Goal: Task Accomplishment & Management: Manage account settings

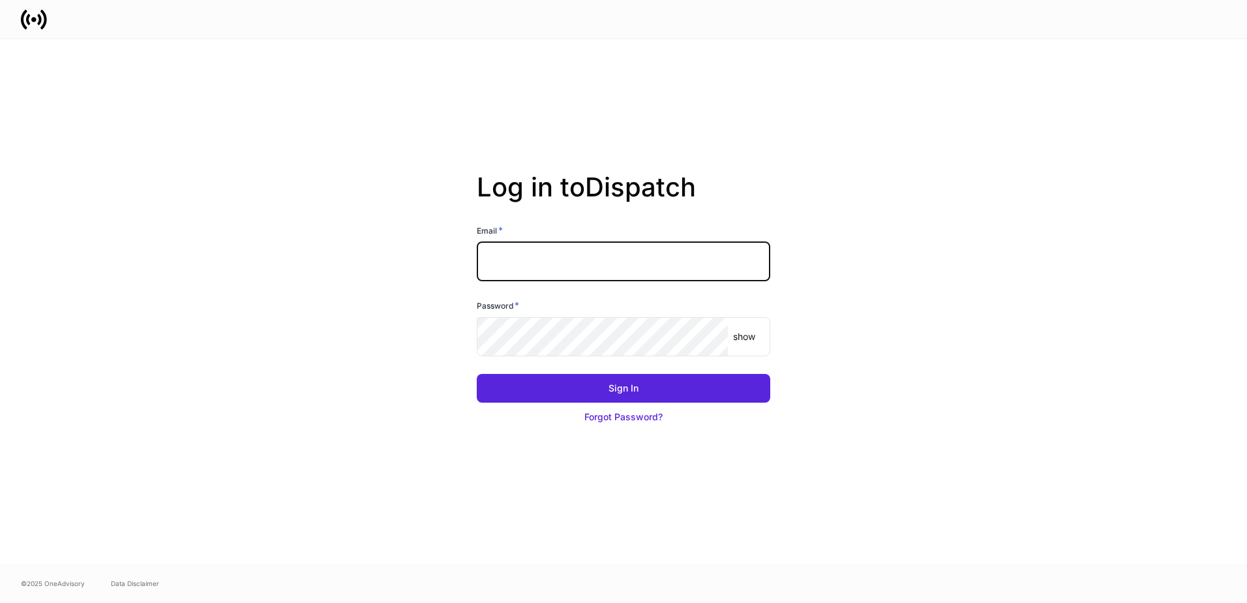
click at [587, 269] on input "text" at bounding box center [623, 261] width 293 height 39
click at [587, 263] on input "text" at bounding box center [623, 261] width 293 height 39
type input "**********"
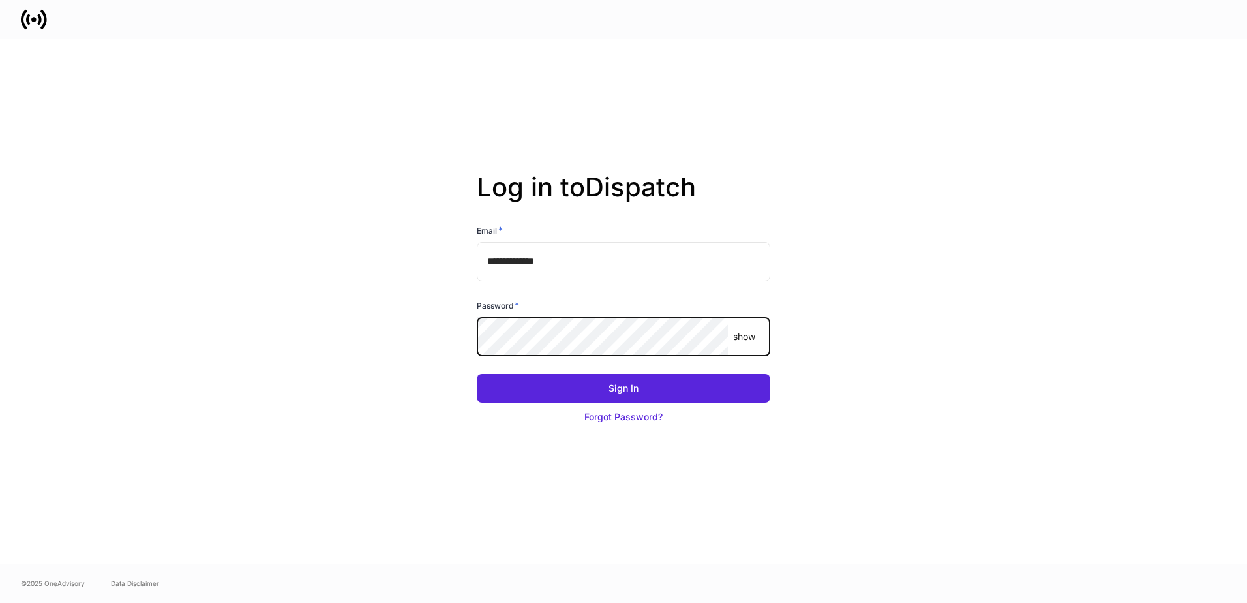
click at [477, 374] on button "Sign In" at bounding box center [623, 388] width 293 height 29
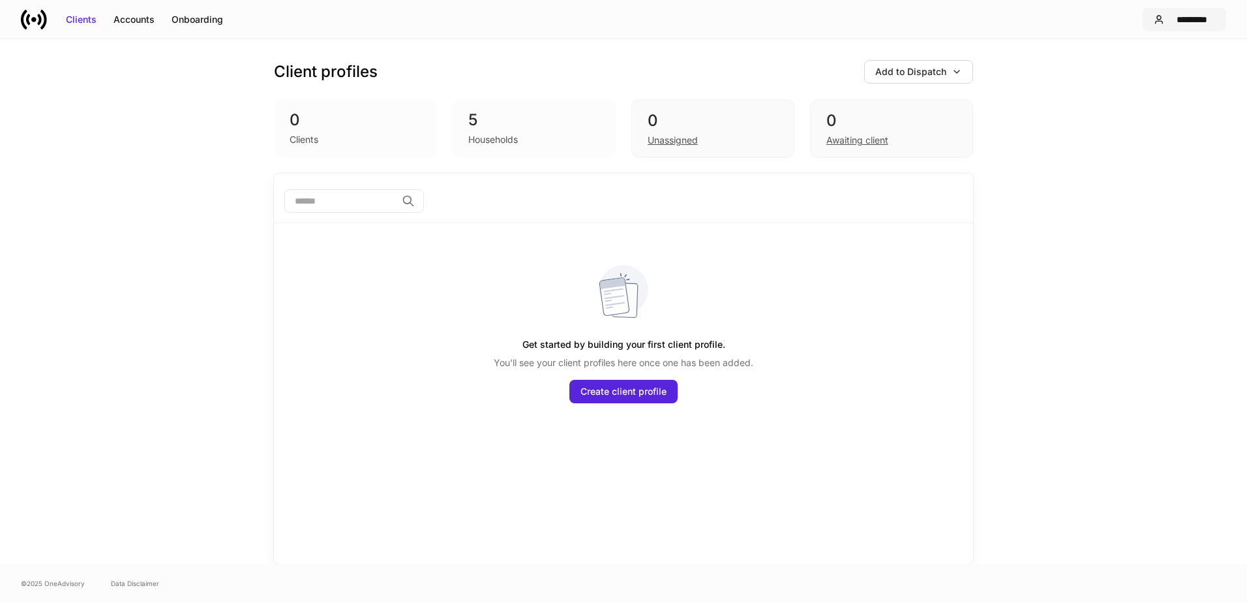
click at [1188, 18] on div "*********" at bounding box center [1192, 19] width 46 height 13
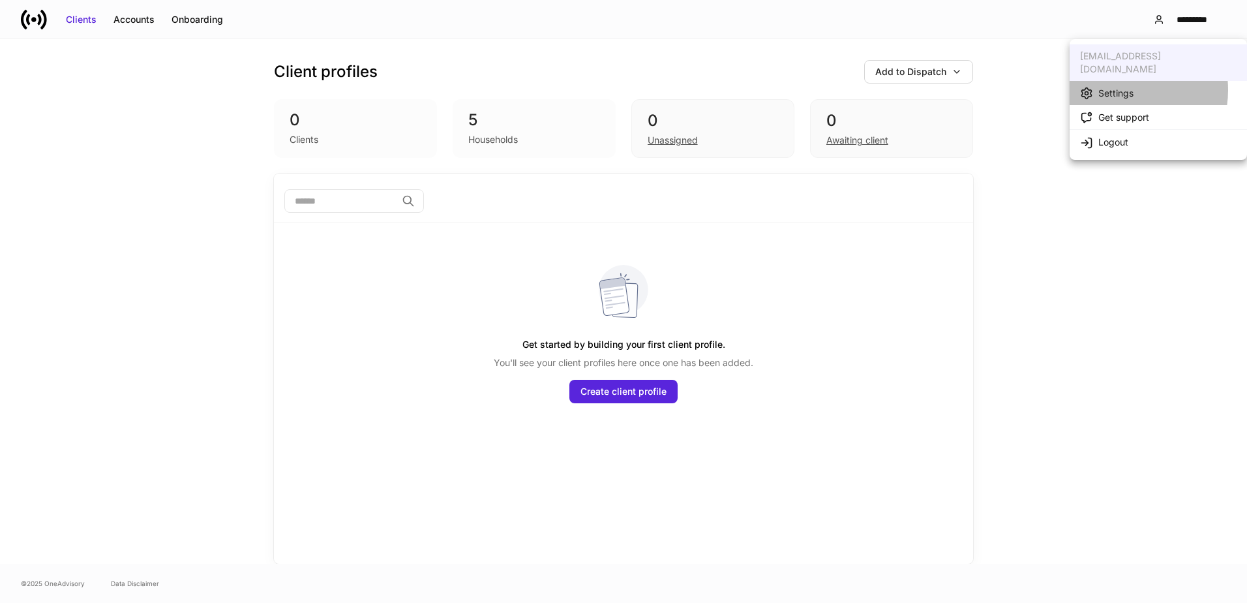
click at [1119, 87] on div "Settings" at bounding box center [1115, 93] width 35 height 13
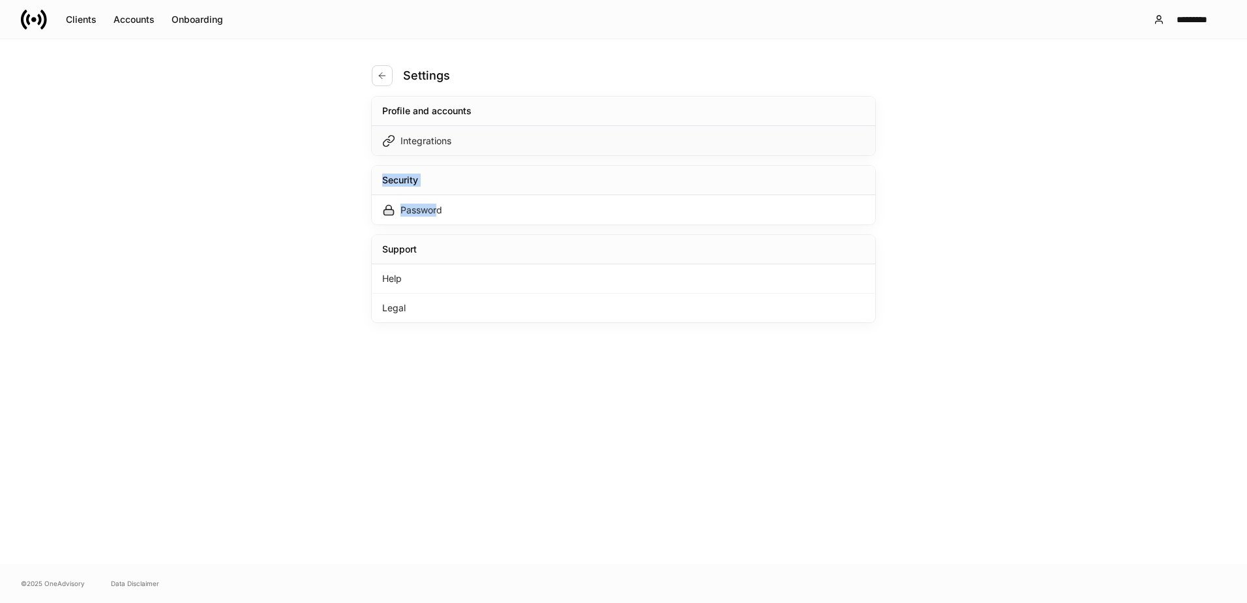
drag, startPoint x: 440, startPoint y: 211, endPoint x: 536, endPoint y: 142, distance: 119.1
click at [536, 142] on div "Profile and accounts Integrations Security Password Support Help Legal" at bounding box center [624, 210] width 504 height 226
drag, startPoint x: 536, startPoint y: 142, endPoint x: 522, endPoint y: 143, distance: 13.8
click at [522, 143] on div "Integrations" at bounding box center [624, 140] width 504 height 29
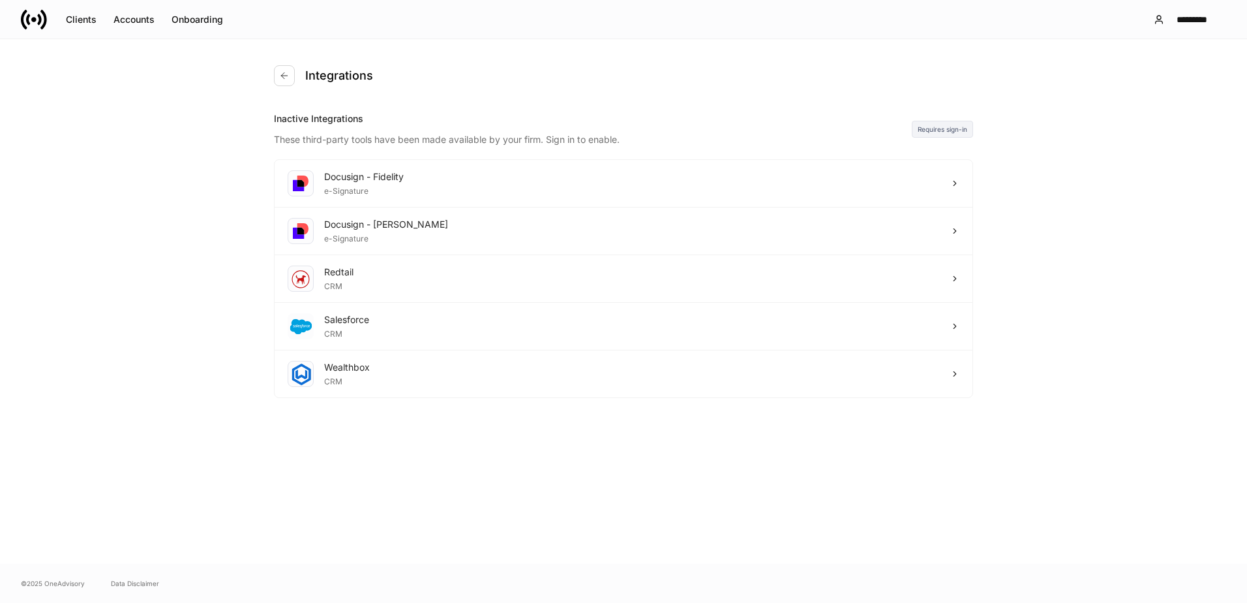
click at [438, 142] on div "These third-party tools have been made available by your firm. Sign in to enabl…" at bounding box center [593, 135] width 638 height 21
click at [901, 218] on div "Docusign - [PERSON_NAME] e-Signature" at bounding box center [624, 231] width 698 height 48
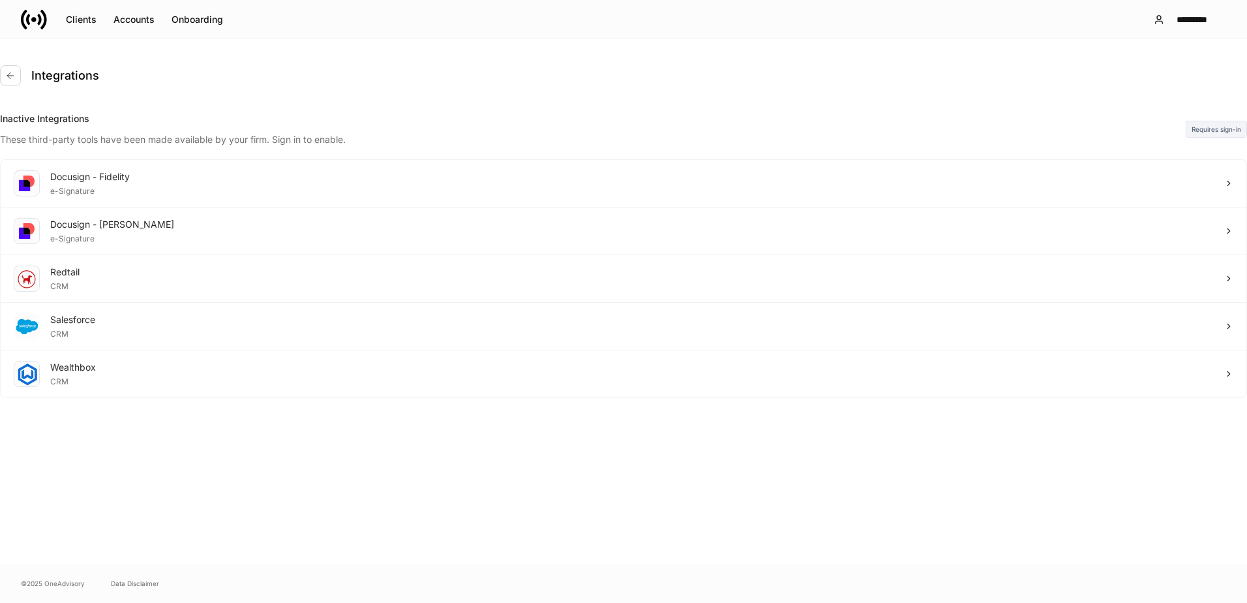
drag, startPoint x: 1070, startPoint y: 67, endPoint x: 1046, endPoint y: 57, distance: 26.0
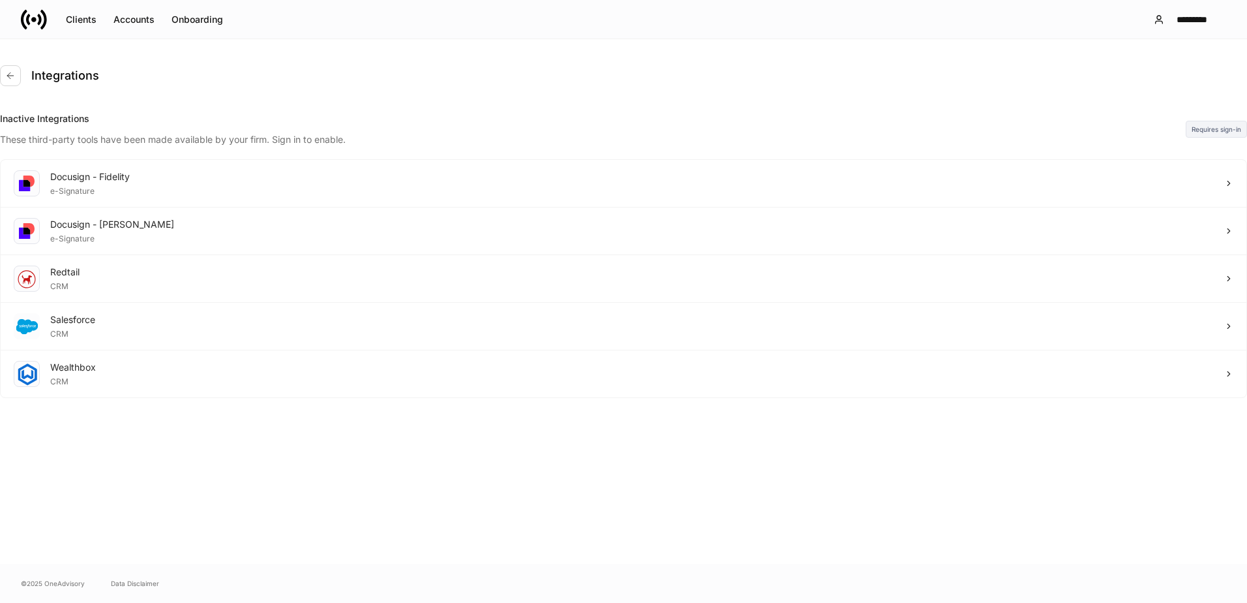
drag, startPoint x: 308, startPoint y: 143, endPoint x: 567, endPoint y: 141, distance: 258.9
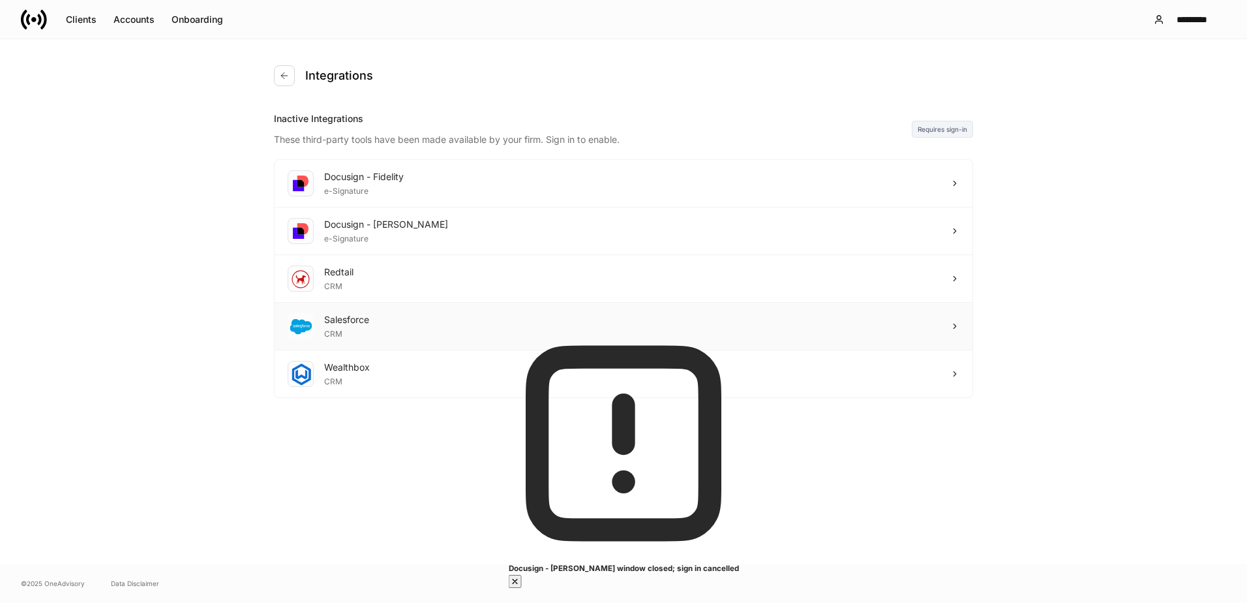
click at [417, 312] on div "Salesforce CRM" at bounding box center [624, 327] width 698 height 48
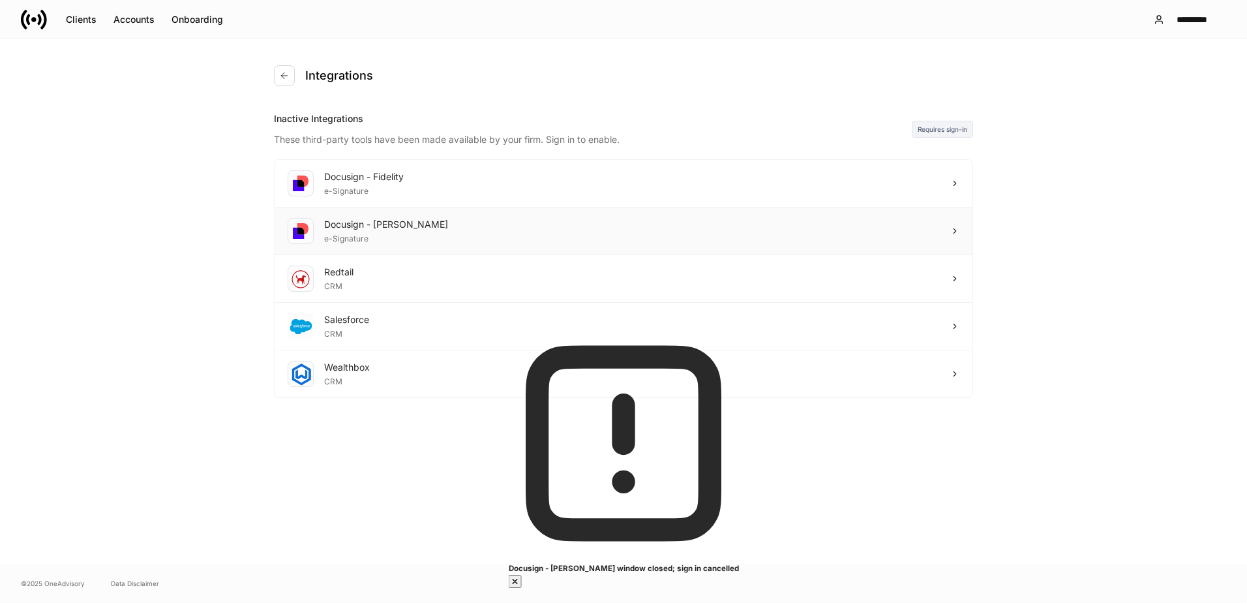
click at [440, 237] on div "Docusign - [PERSON_NAME] e-Signature" at bounding box center [624, 231] width 698 height 48
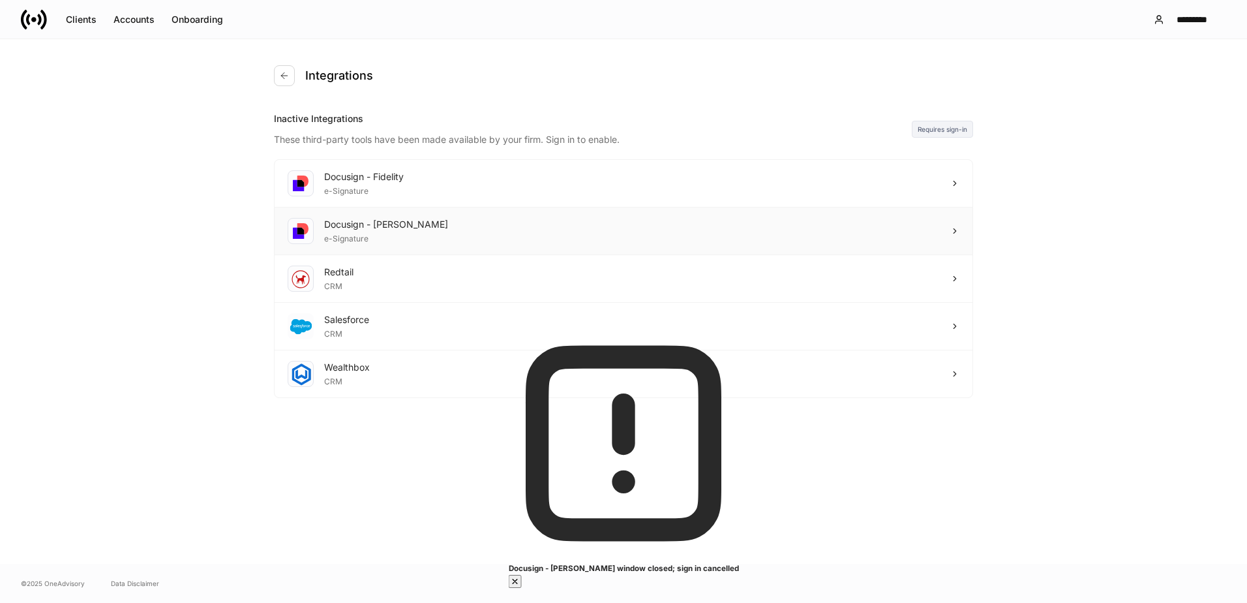
click at [727, 225] on div "Docusign - [PERSON_NAME] e-Signature" at bounding box center [624, 231] width 698 height 48
